Goal: Transaction & Acquisition: Purchase product/service

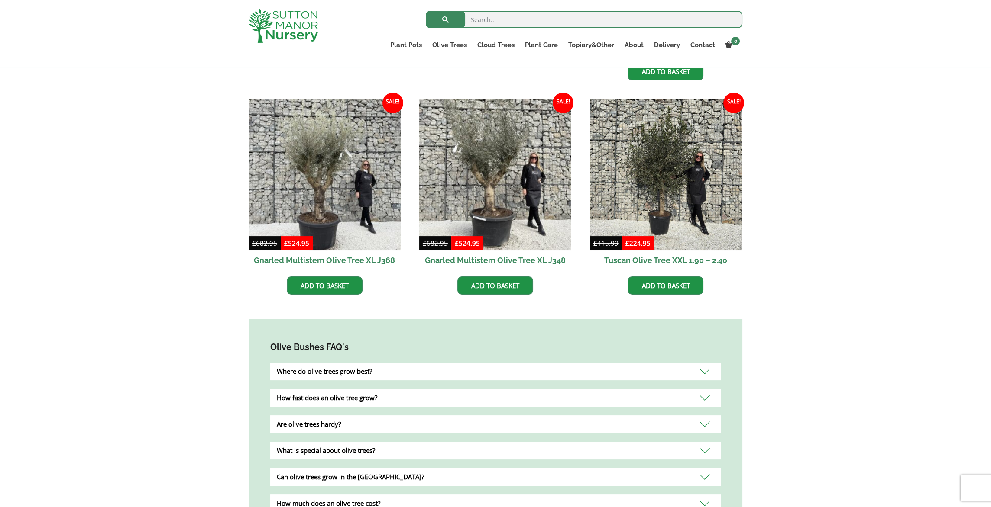
scroll to position [288, 0]
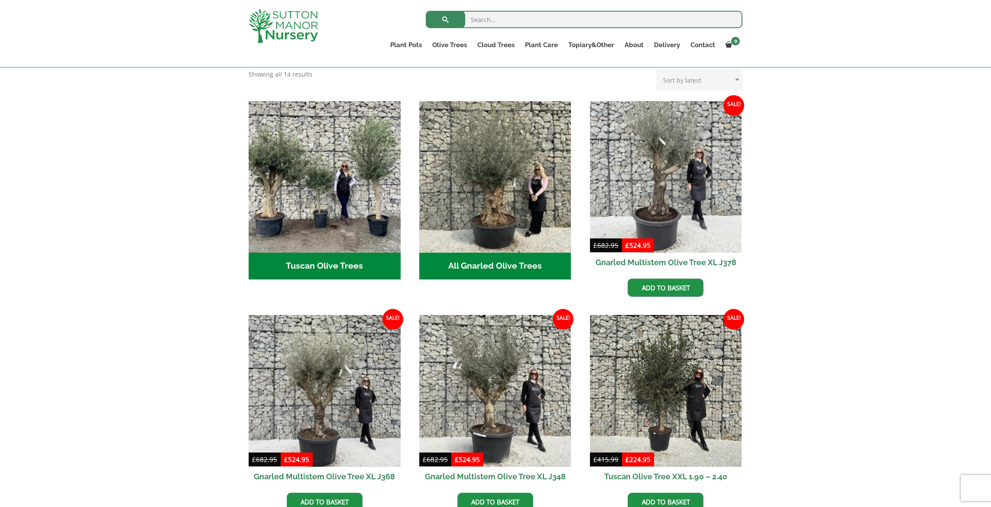
click at [306, 255] on h2 "Tuscan Olive Trees (5)" at bounding box center [325, 266] width 152 height 27
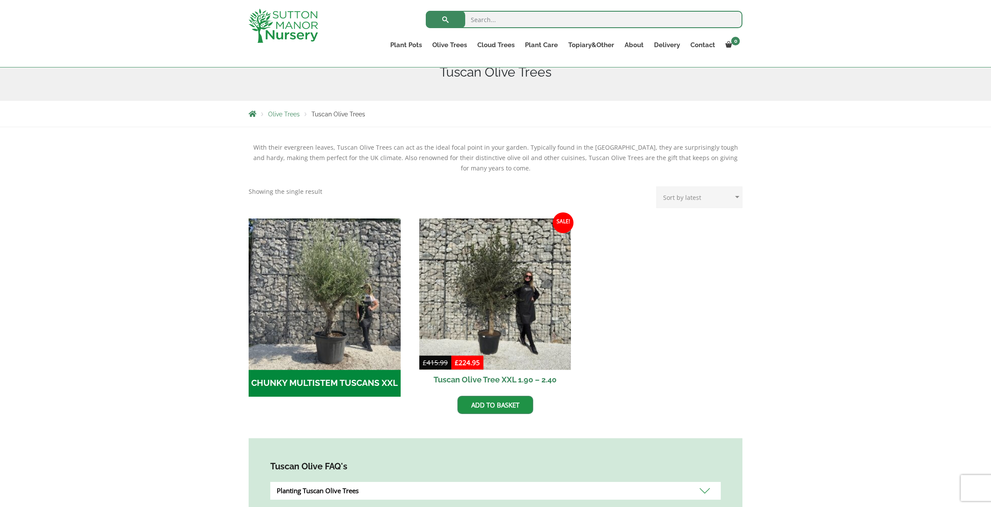
scroll to position [201, 0]
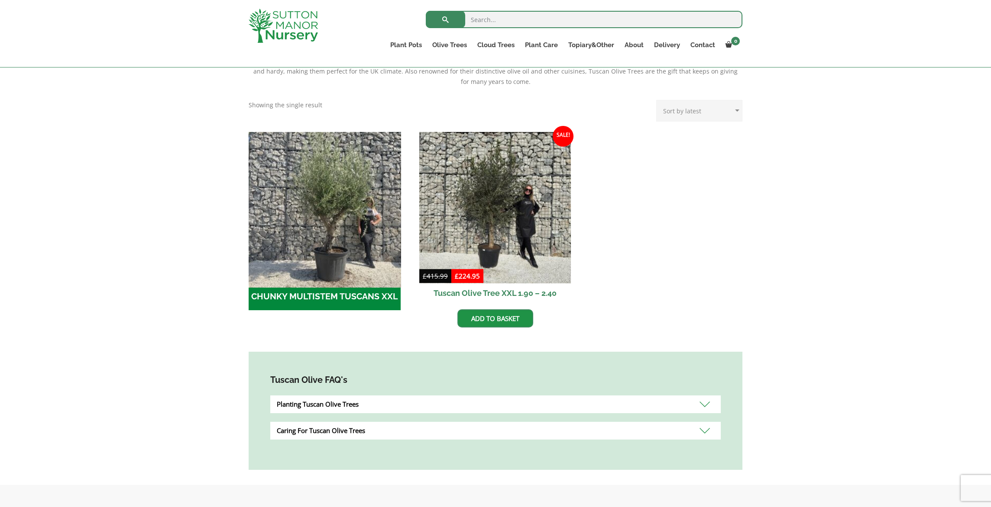
click at [334, 204] on img "Visit product category CHUNKY MULTISTEM TUSCANS XXL" at bounding box center [324, 207] width 159 height 159
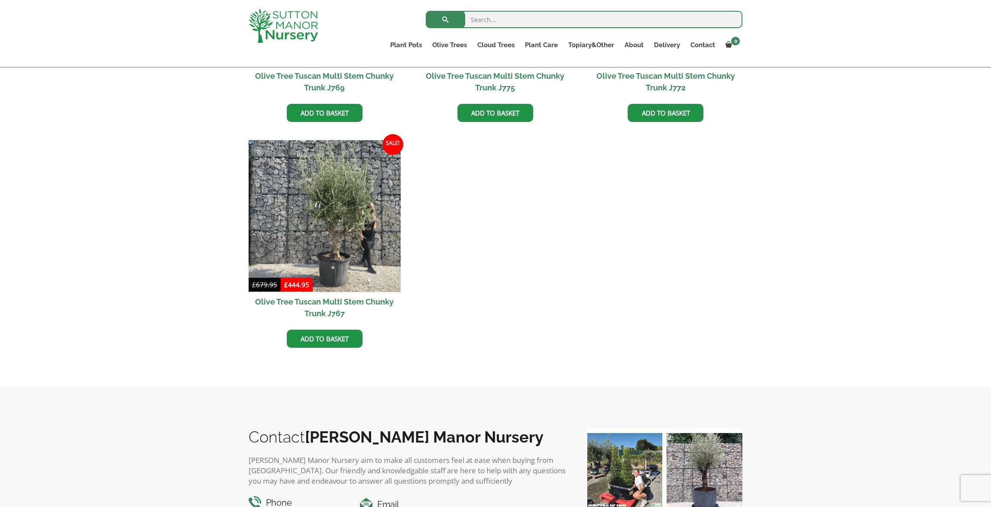
scroll to position [461, 0]
